Goal: Information Seeking & Learning: Learn about a topic

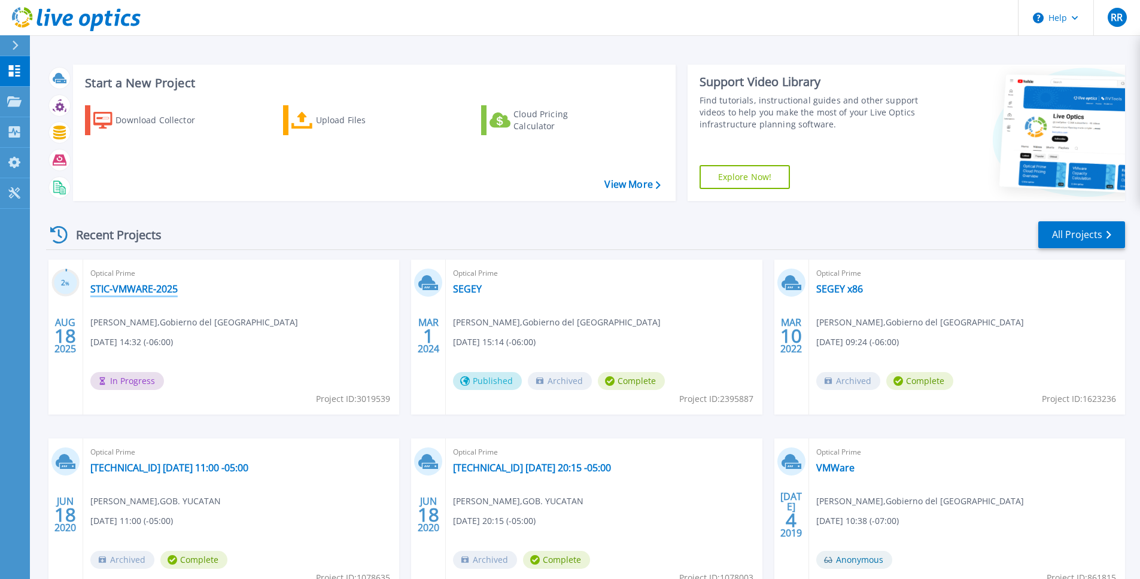
click at [108, 289] on link "STIC-VMWARE-2025" at bounding box center [133, 289] width 87 height 12
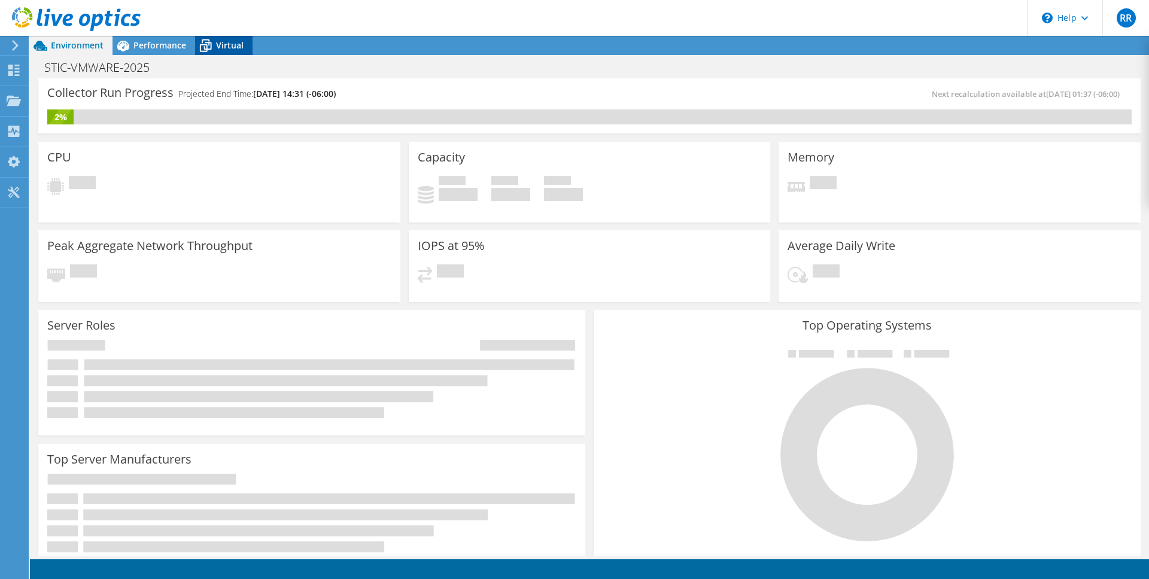
click at [225, 43] on span "Virtual" at bounding box center [230, 44] width 28 height 11
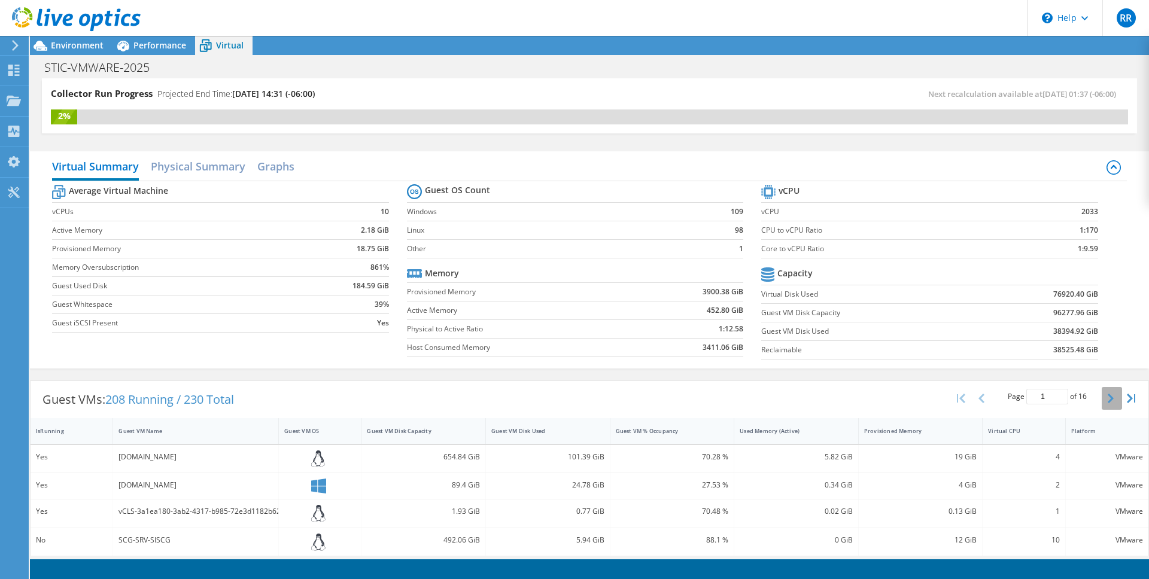
click at [1102, 395] on button "button" at bounding box center [1112, 398] width 20 height 23
type input "2"
click at [187, 166] on h2 "Physical Summary" at bounding box center [198, 167] width 95 height 26
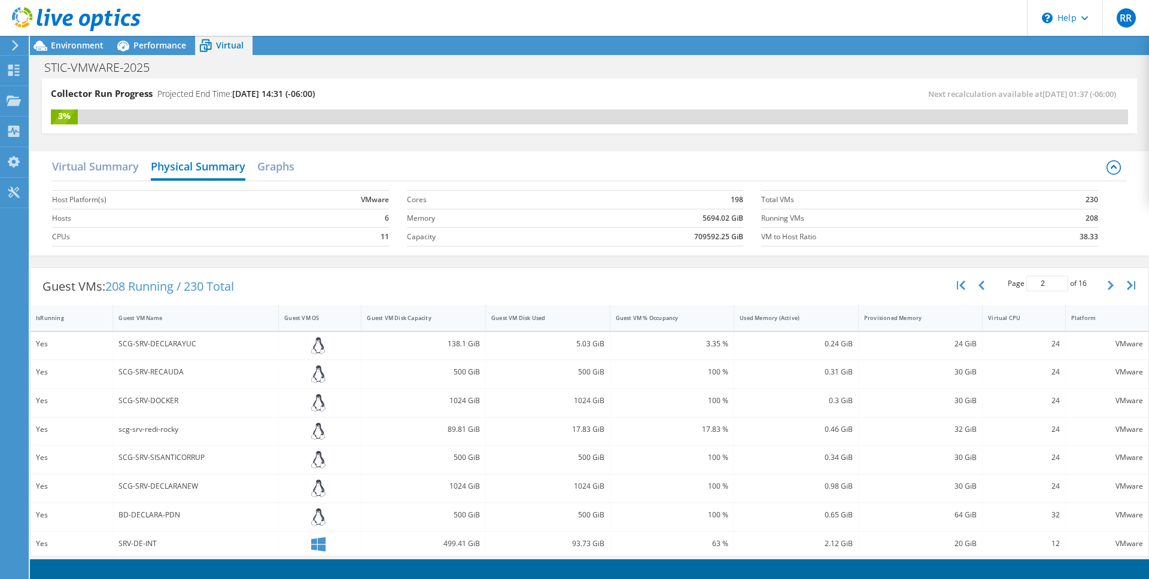
click at [251, 165] on div "Virtual Summary Physical Summary Graphs" at bounding box center [589, 167] width 1074 height 27
click at [260, 164] on h2 "Graphs" at bounding box center [275, 167] width 37 height 26
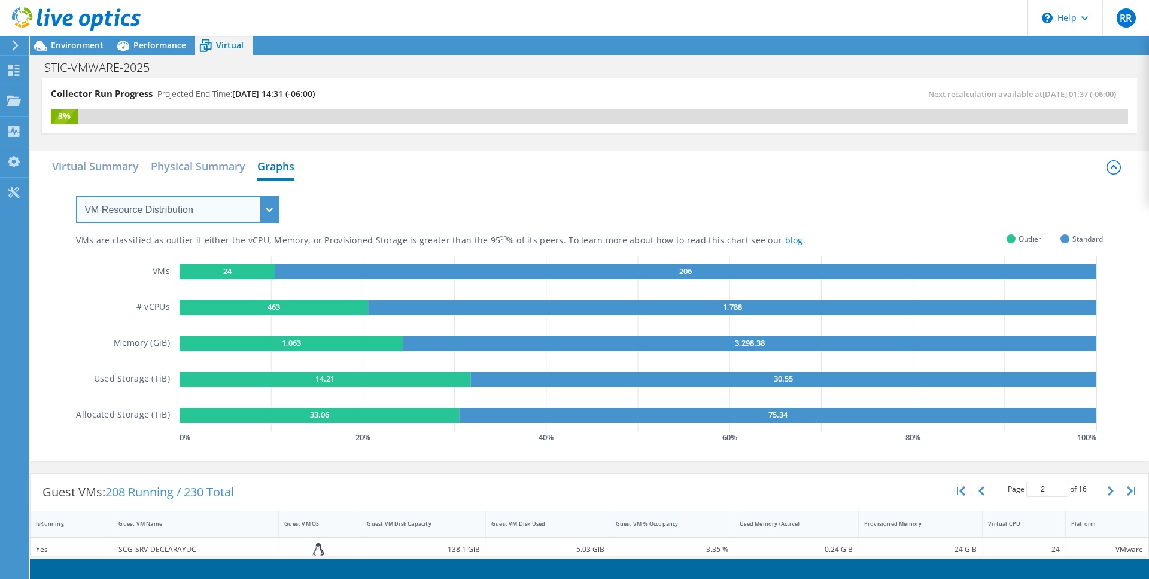
click at [196, 221] on select "VM Resource Distribution Provisioning Contrast Over Provisioning" at bounding box center [177, 209] width 203 height 27
select select "Provisioning Contrast"
click at [76, 196] on select "VM Resource Distribution Provisioning Contrast Over Provisioning" at bounding box center [177, 209] width 203 height 27
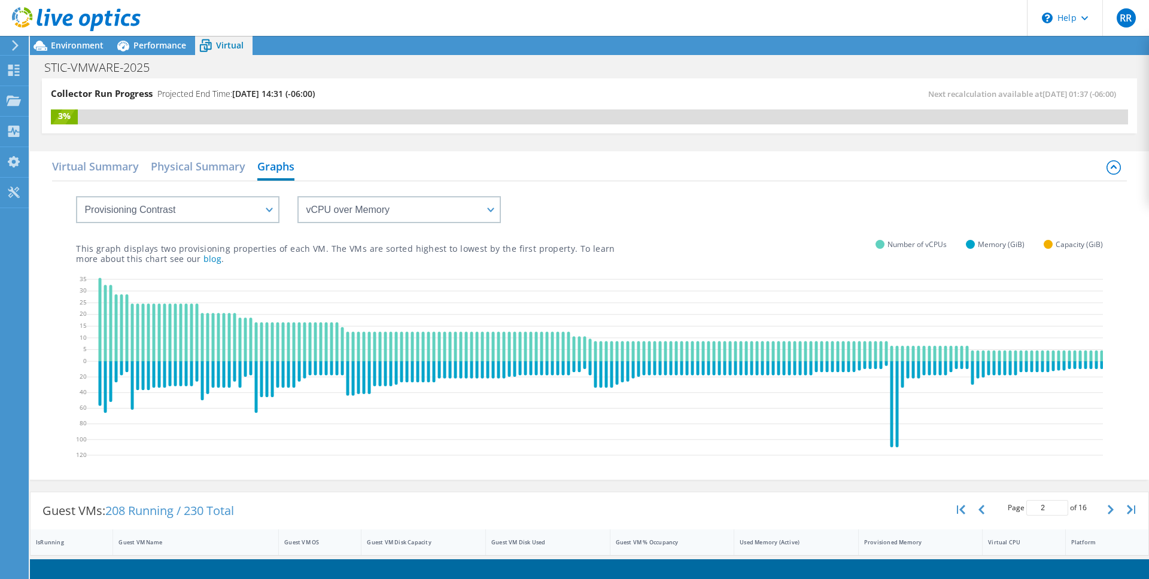
click at [81, 150] on div "Virtual Summary Physical Summary Graphs VM Resource Distribution Provisioning C…" at bounding box center [589, 315] width 1119 height 341
click at [80, 154] on h2 "Virtual Summary" at bounding box center [95, 167] width 87 height 26
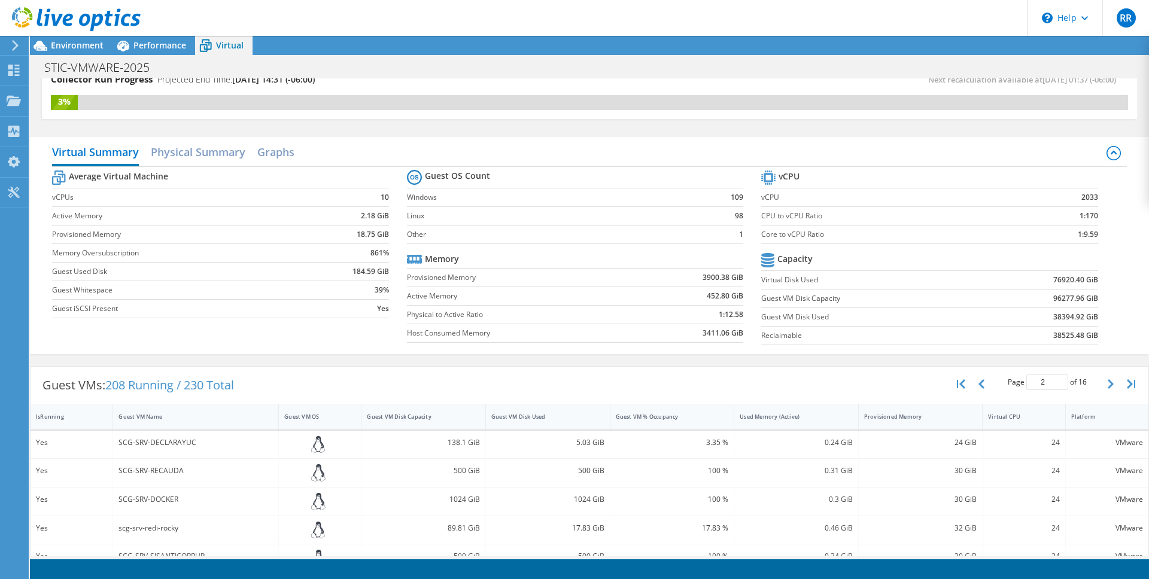
scroll to position [22, 0]
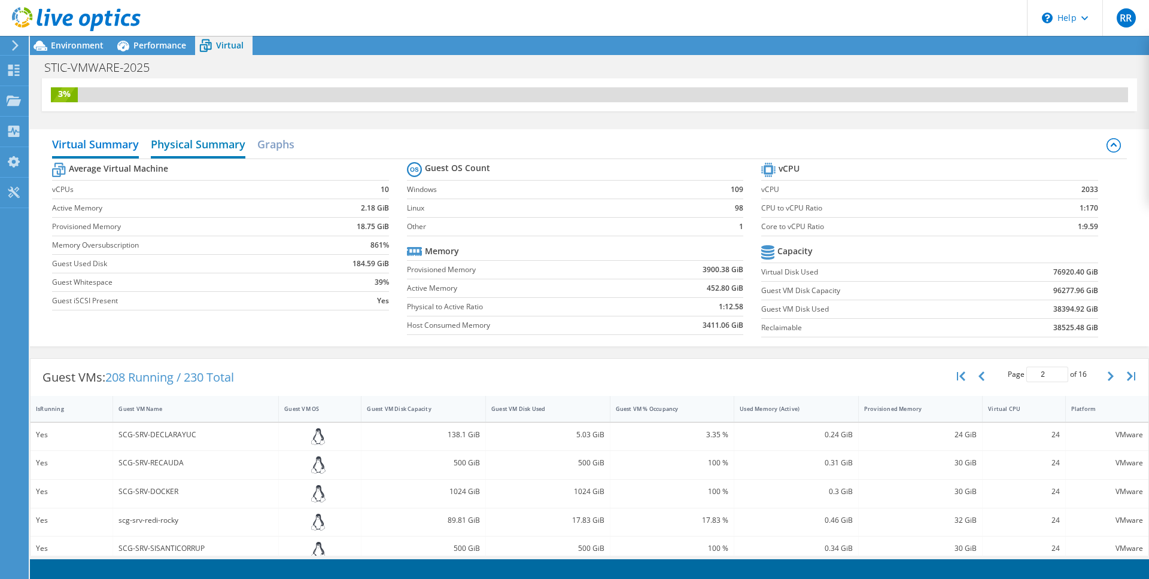
click at [205, 142] on h2 "Physical Summary" at bounding box center [198, 145] width 95 height 26
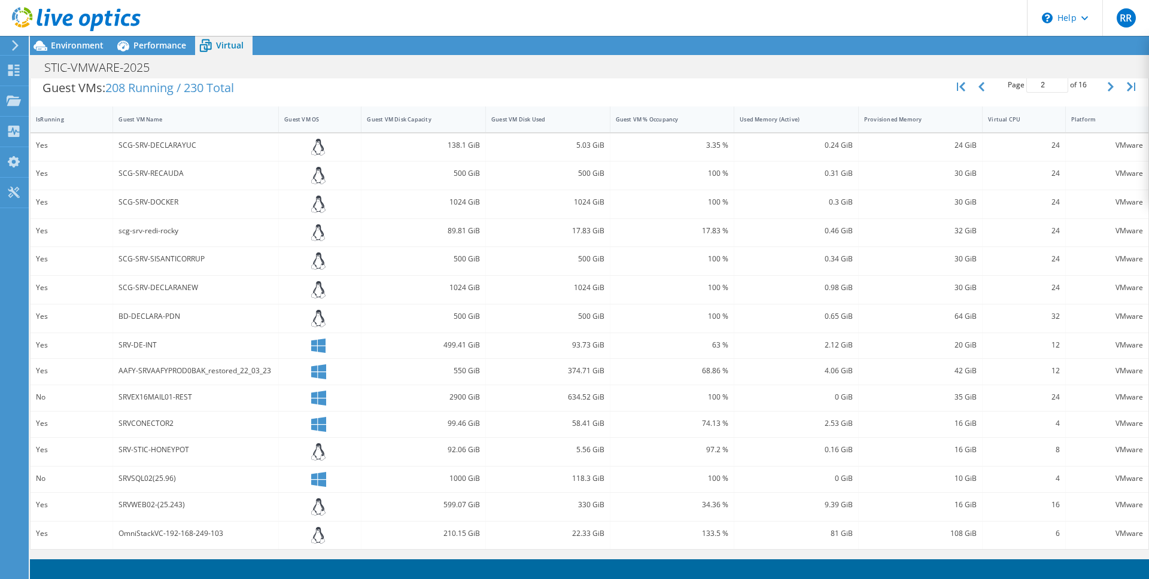
scroll to position [0, 0]
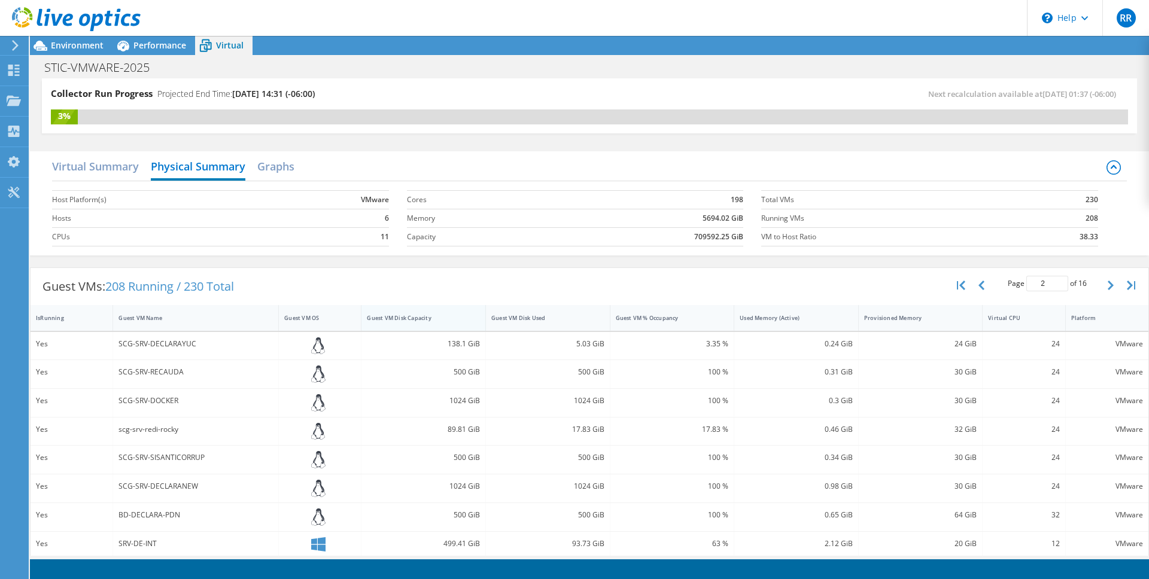
click at [415, 316] on div "Guest VM Disk Capacity" at bounding box center [416, 318] width 99 height 8
type input "1"
click at [415, 316] on div "Guest VM Disk Capacity" at bounding box center [416, 318] width 99 height 8
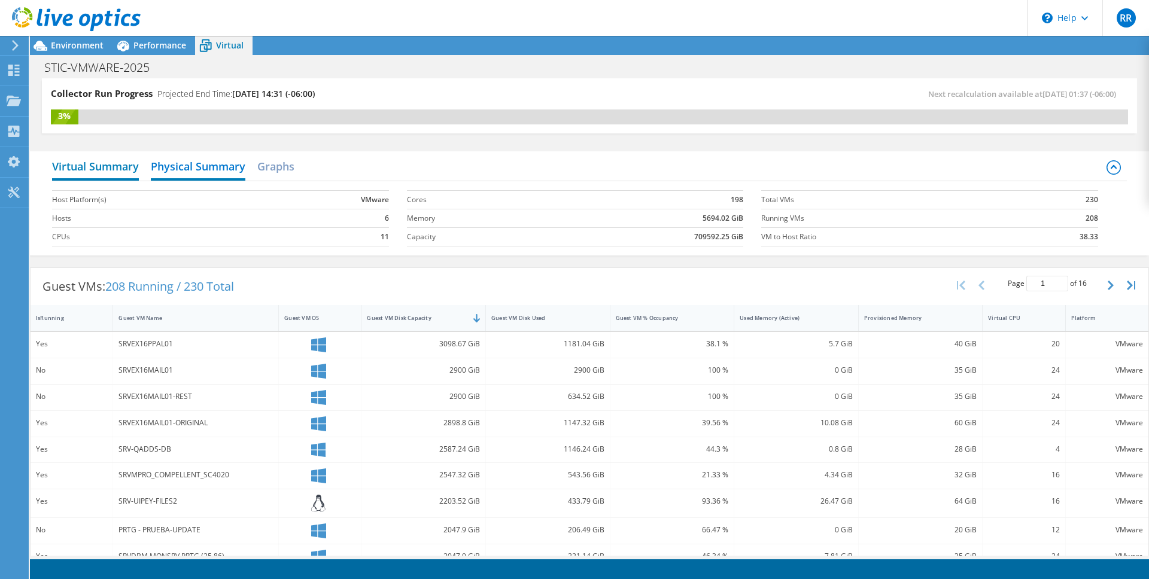
click at [77, 167] on h2 "Virtual Summary" at bounding box center [95, 167] width 87 height 26
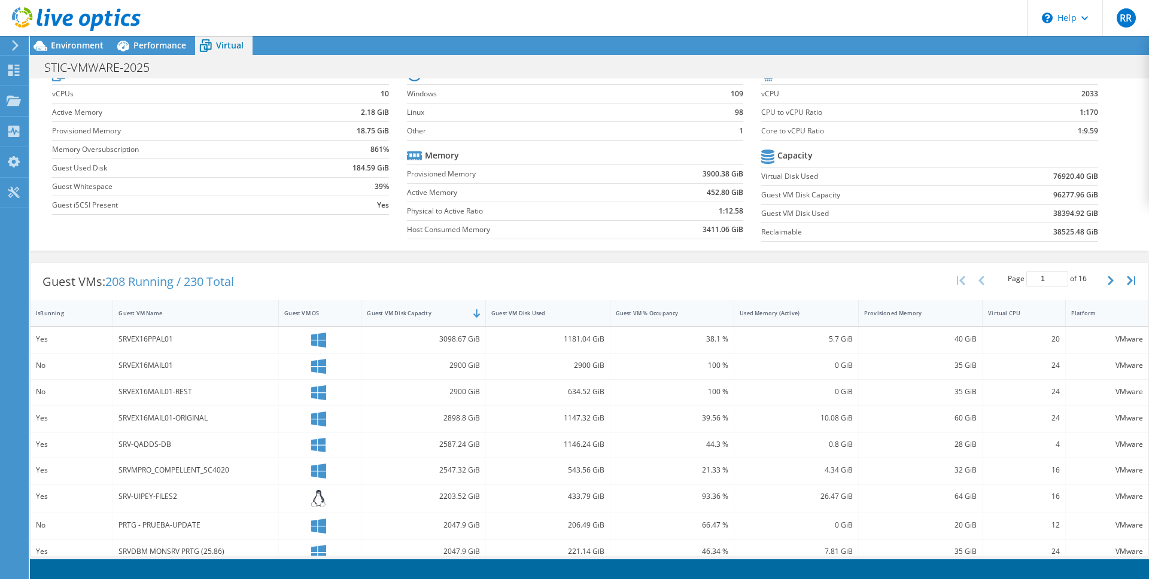
scroll to position [208, 0]
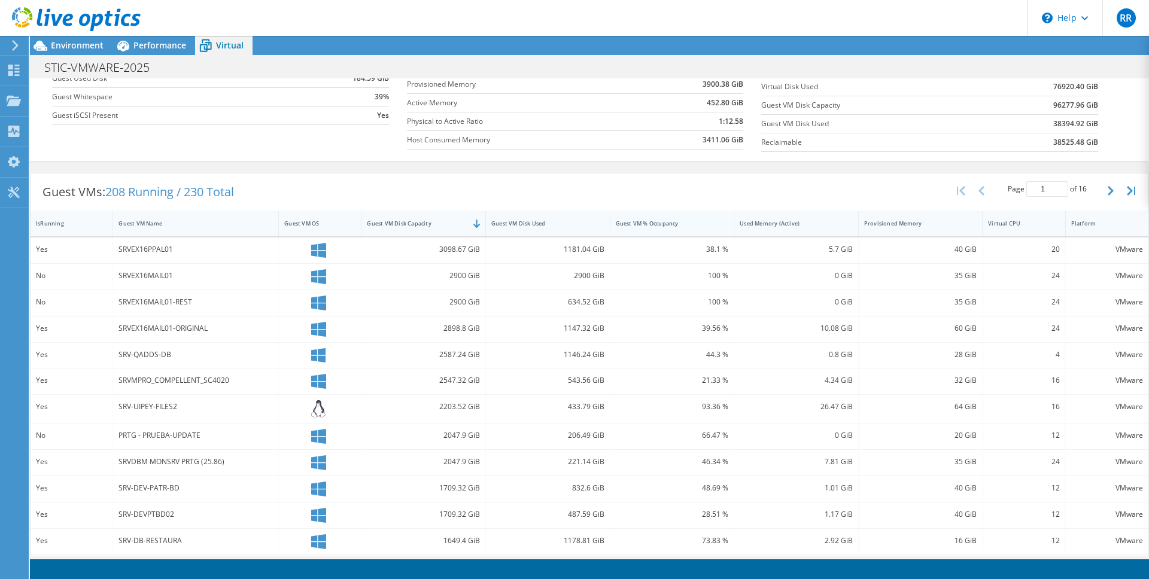
click at [680, 235] on div "Guest VM % Occupancy" at bounding box center [672, 224] width 124 height 26
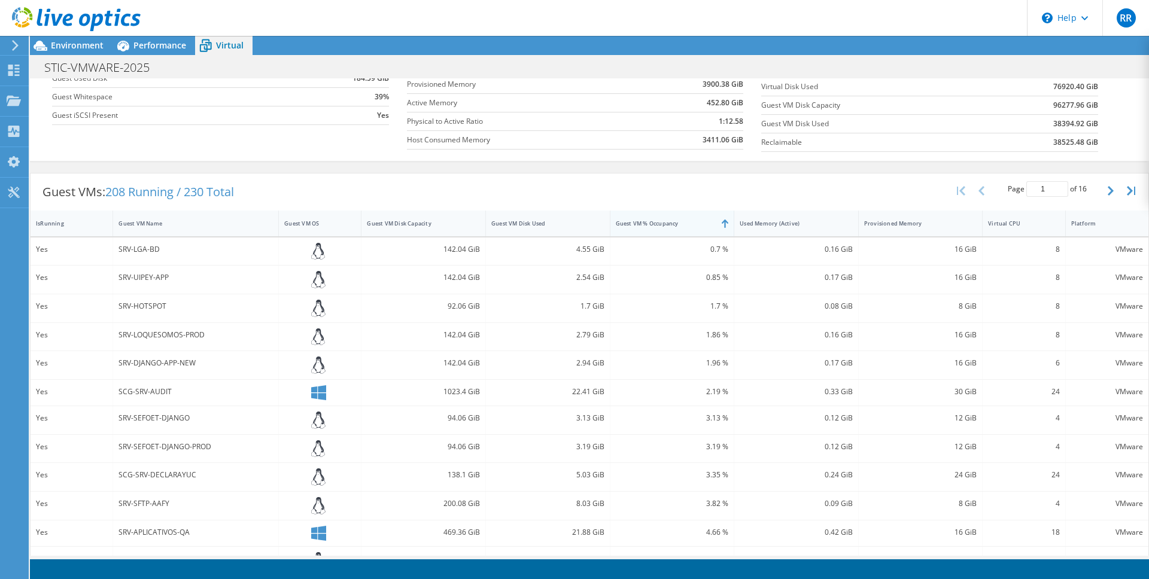
click at [680, 235] on div "Guest VM % Occupancy" at bounding box center [672, 224] width 124 height 26
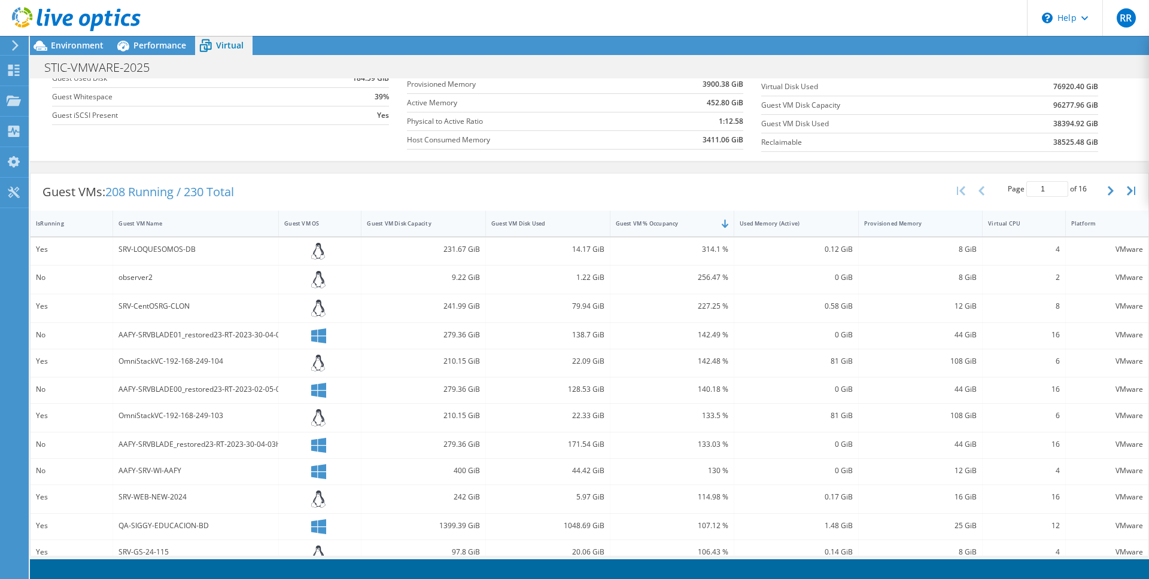
click at [865, 218] on div "Provisioned Memory" at bounding box center [914, 223] width 110 height 19
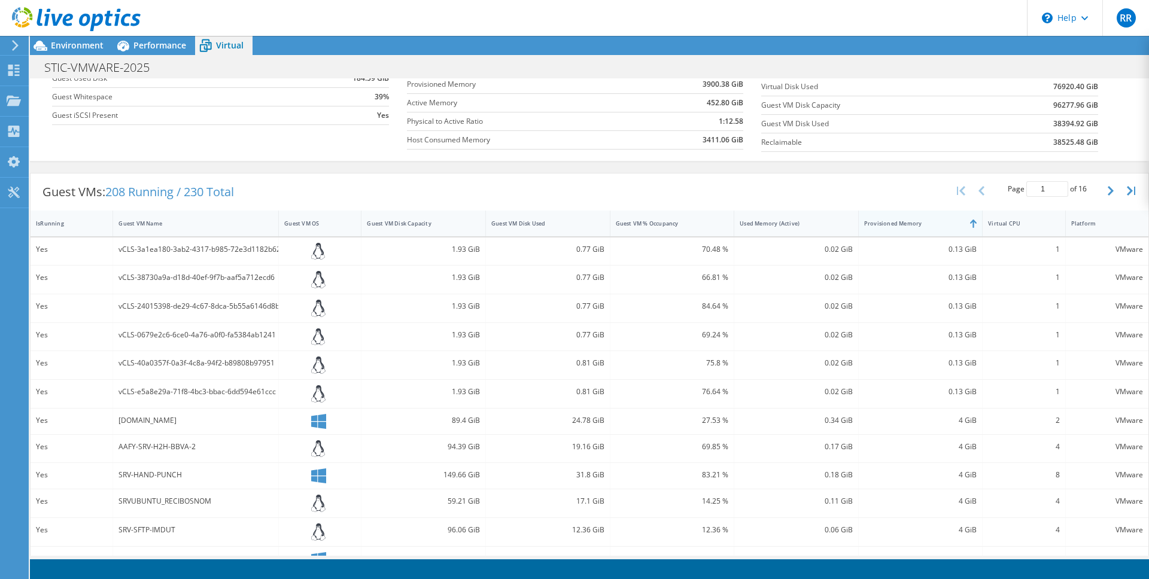
click at [865, 218] on div "Provisioned Memory" at bounding box center [914, 223] width 110 height 19
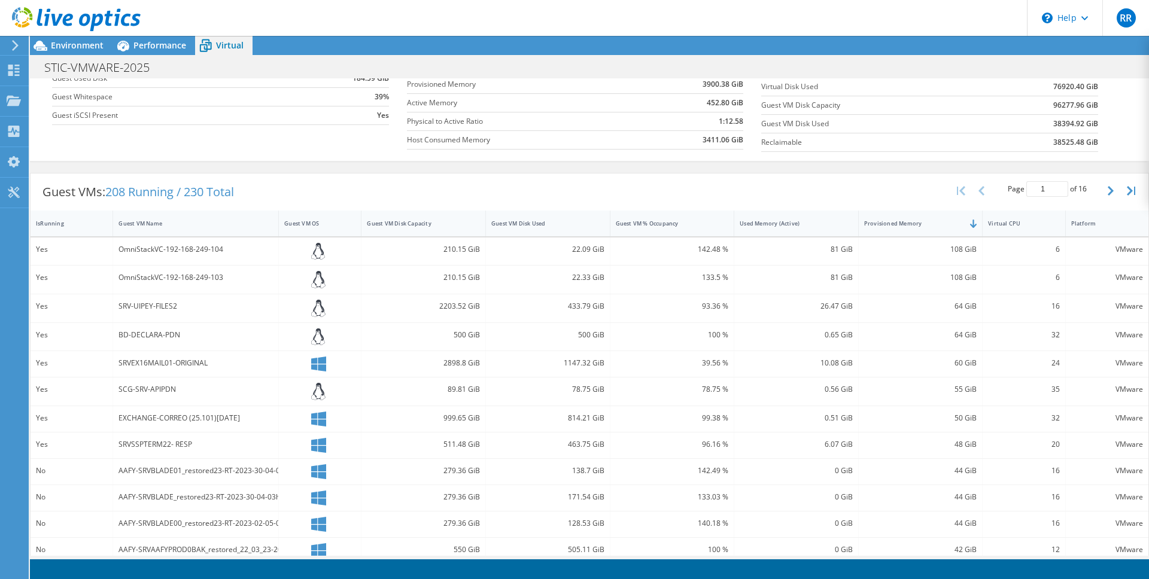
scroll to position [301, 0]
